Goal: Task Accomplishment & Management: Manage account settings

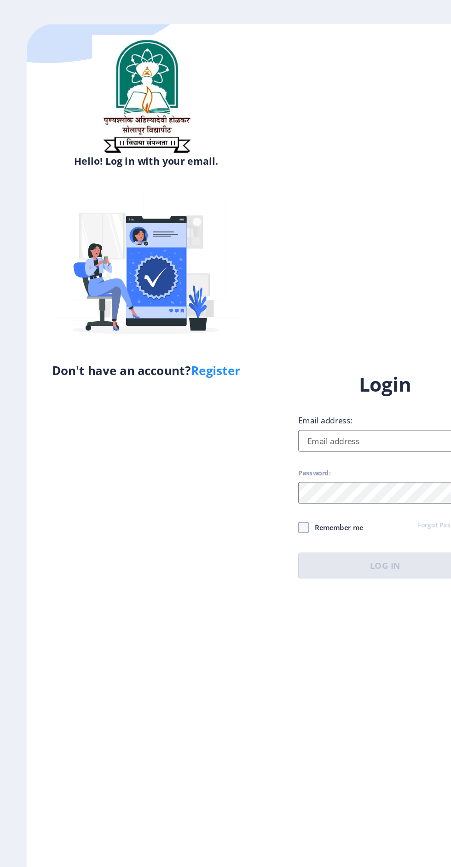
scroll to position [84, 0]
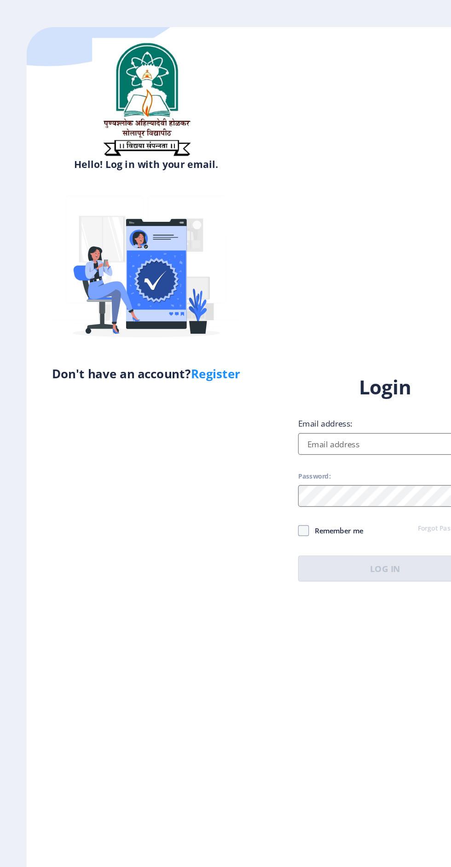
click at [327, 388] on input "Email address:" at bounding box center [327, 397] width 148 height 18
click at [331, 388] on input "Email address:" at bounding box center [327, 397] width 148 height 18
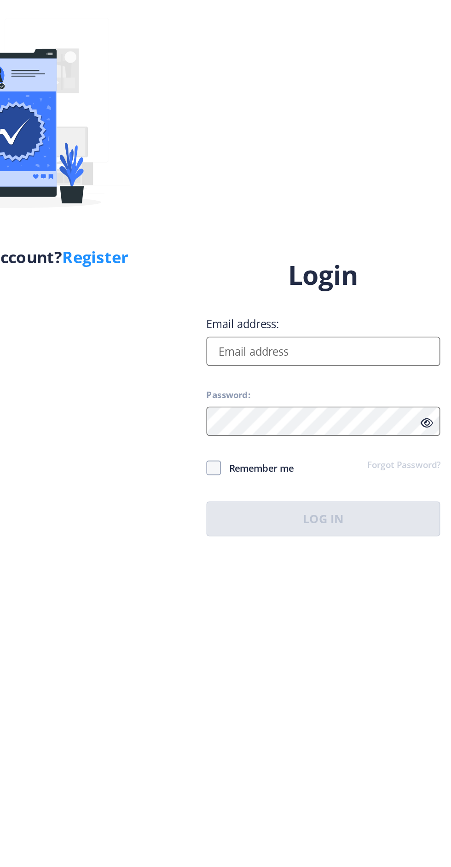
scroll to position [70, 0]
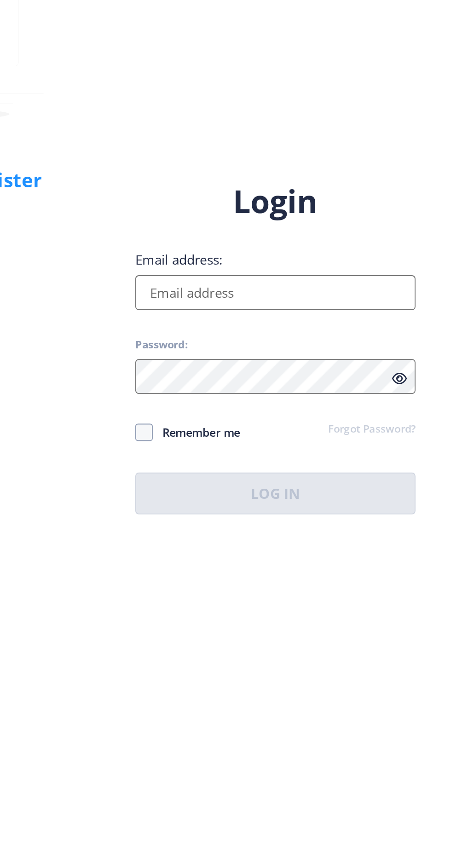
type input "[EMAIL_ADDRESS][DOMAIN_NAME]"
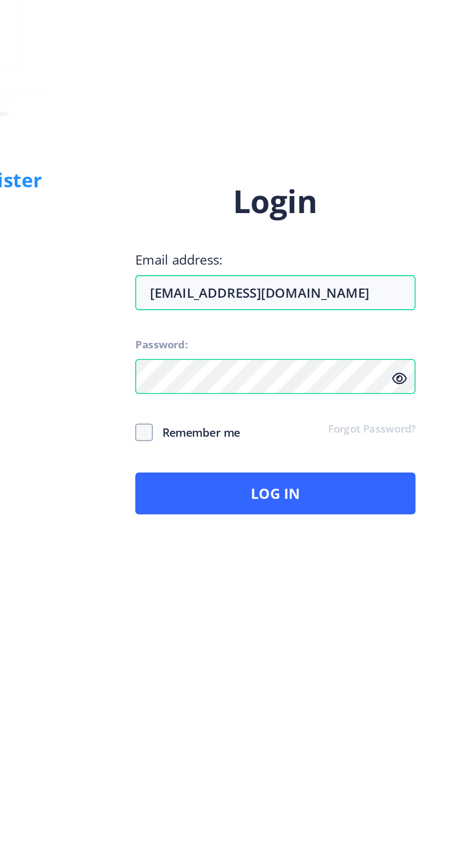
click at [257, 466] on span at bounding box center [257, 470] width 9 height 9
click at [253, 471] on input "Remember me" at bounding box center [253, 471] width 0 height 0
checkbox input "true"
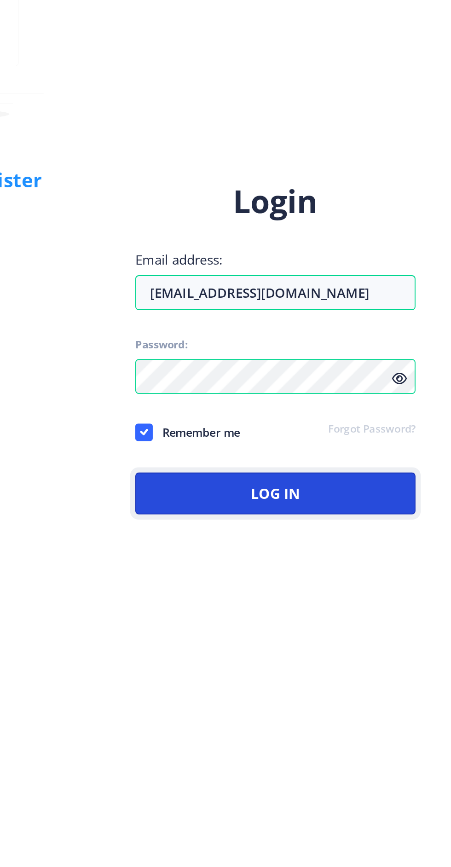
click at [360, 492] on button "Log In" at bounding box center [327, 503] width 148 height 22
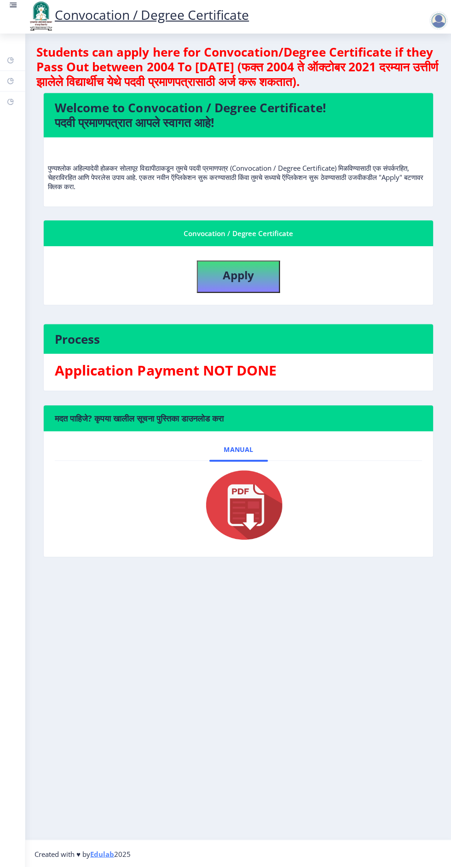
scroll to position [70, 0]
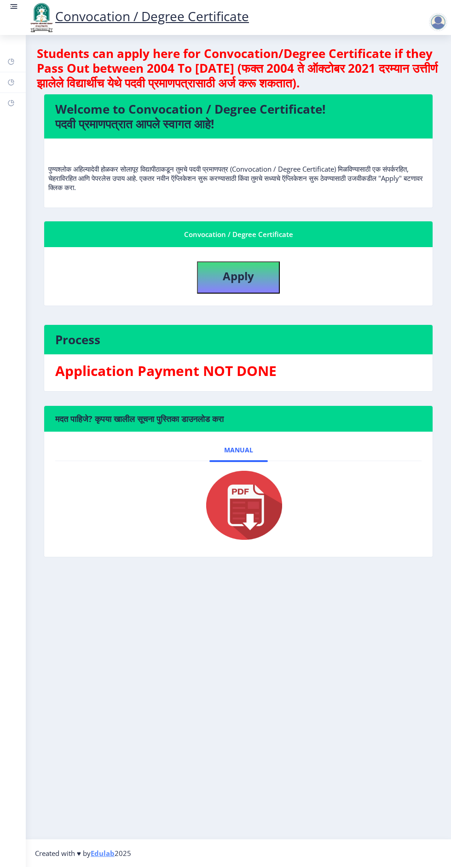
click at [12, 60] on rect at bounding box center [10, 61] width 7 height 7
click at [18, 2] on rect at bounding box center [13, 6] width 9 height 9
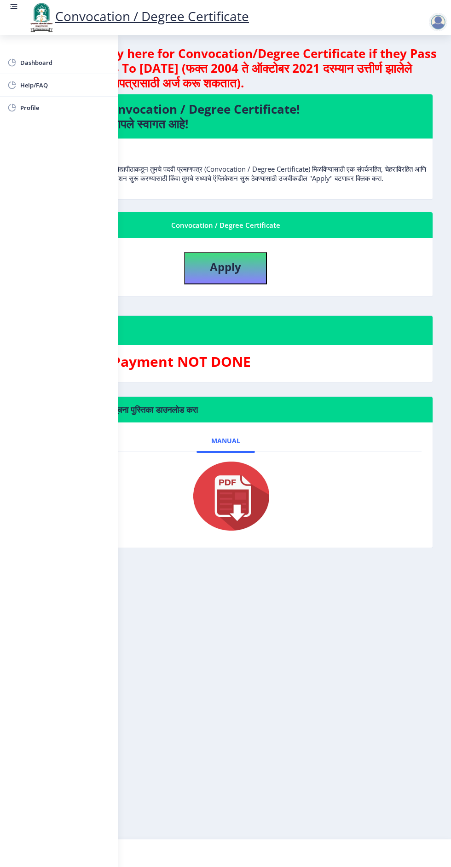
click at [29, 105] on span "Profile" at bounding box center [65, 107] width 90 height 11
select select
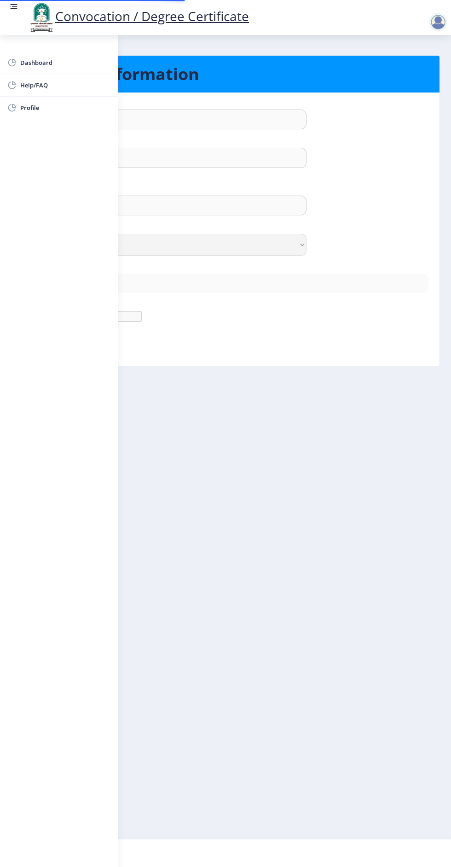
type input "Pooja"
type input "[PERSON_NAME]"
type input "[PERSON_NAME] [PERSON_NAME]"
select select "[DEMOGRAPHIC_DATA]"
type input "[EMAIL_ADDRESS][DOMAIN_NAME]"
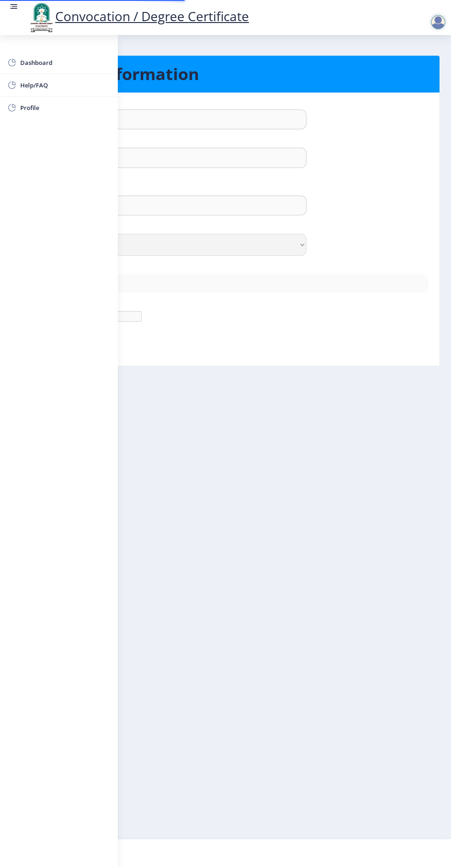
type input "8180878736"
click at [250, 599] on nb-layout-column "Personal Information First Name : Pooja Last Name: [PERSON_NAME] Full Name : (A…" at bounding box center [225, 437] width 451 height 804
click at [28, 63] on span "Dashboard" at bounding box center [65, 62] width 90 height 11
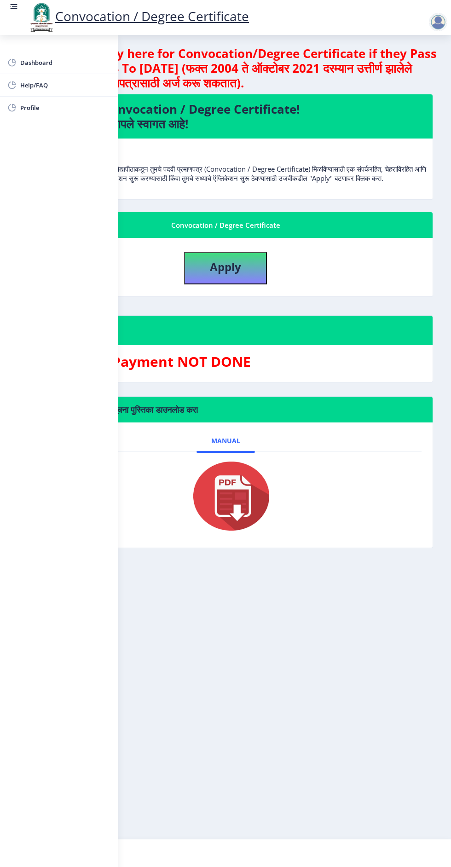
click at [260, 604] on nb-layout-column "Students can apply here for Convocation/Degree Certificate if they Pass Out bet…" at bounding box center [225, 437] width 451 height 804
